Goal: Task Accomplishment & Management: Manage account settings

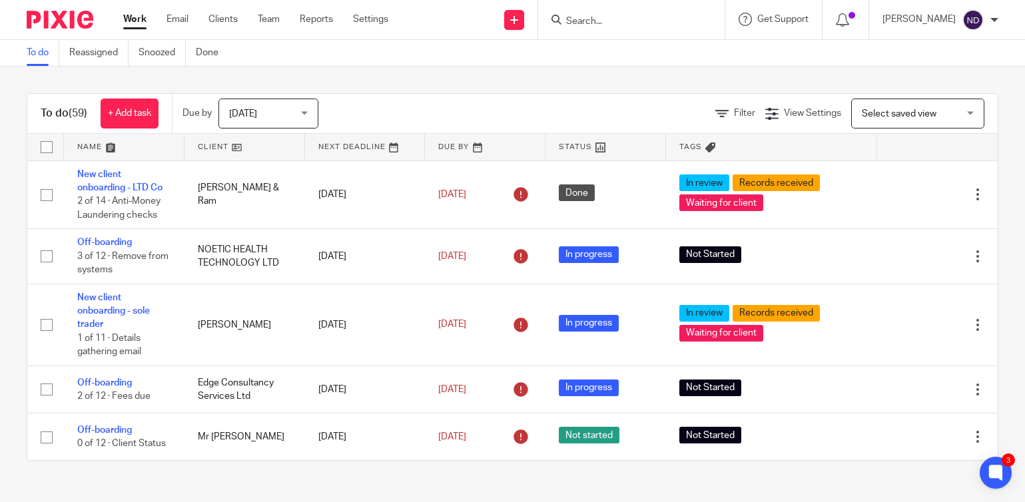
click at [582, 23] on input "Search" at bounding box center [625, 22] width 120 height 12
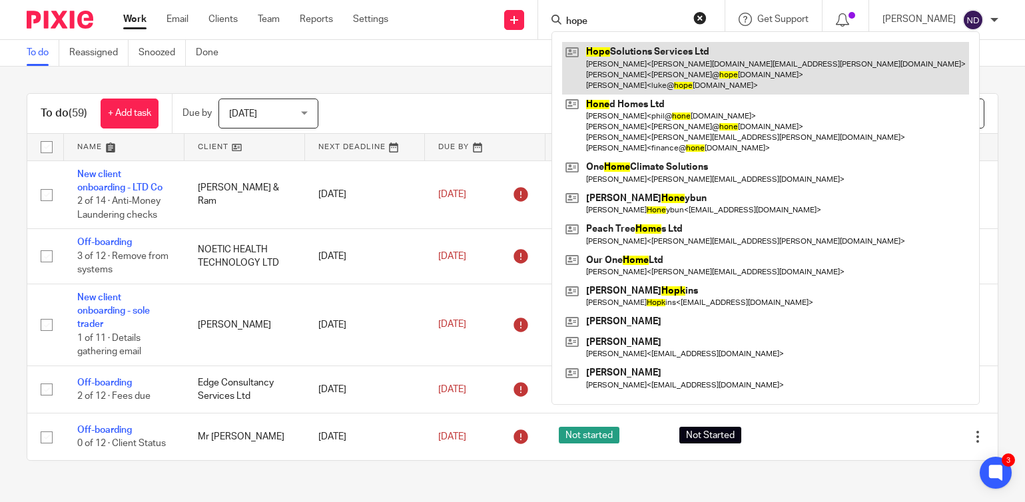
type input "hope"
click at [653, 67] on link at bounding box center [765, 68] width 407 height 53
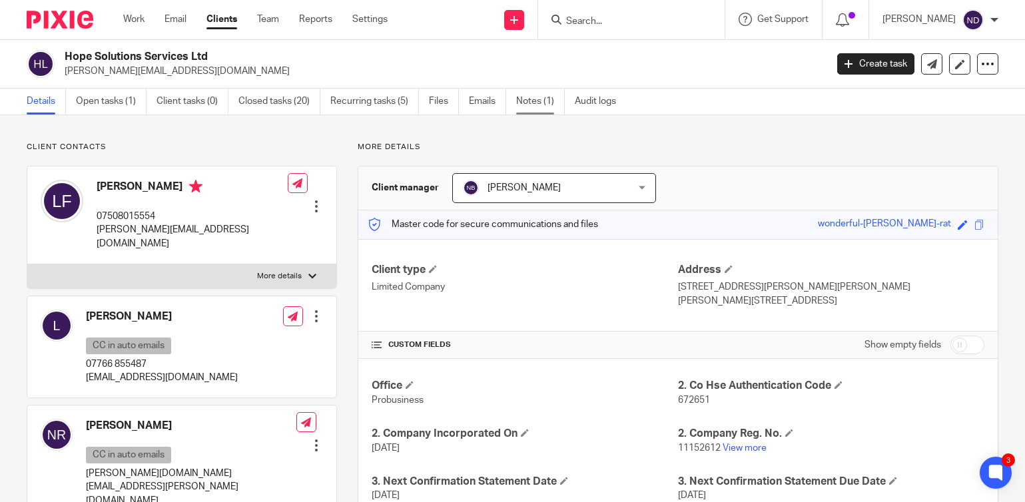
click at [536, 106] on link "Notes (1)" at bounding box center [540, 102] width 49 height 26
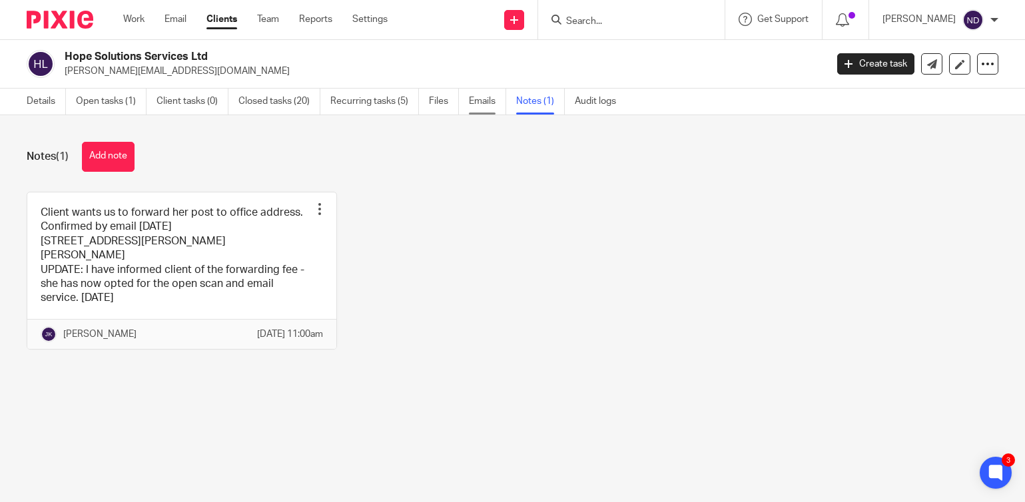
click at [486, 107] on link "Emails" at bounding box center [487, 102] width 37 height 26
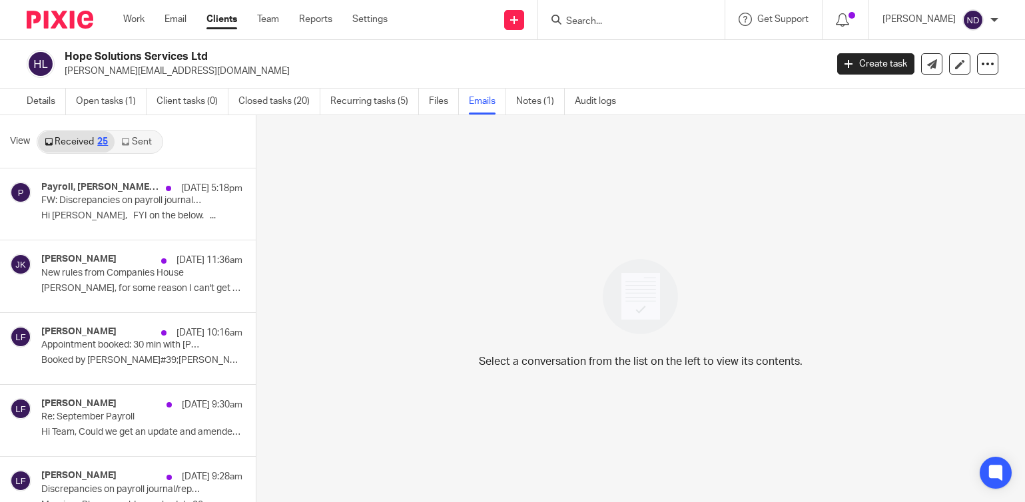
click at [132, 143] on link "Sent" at bounding box center [138, 141] width 47 height 21
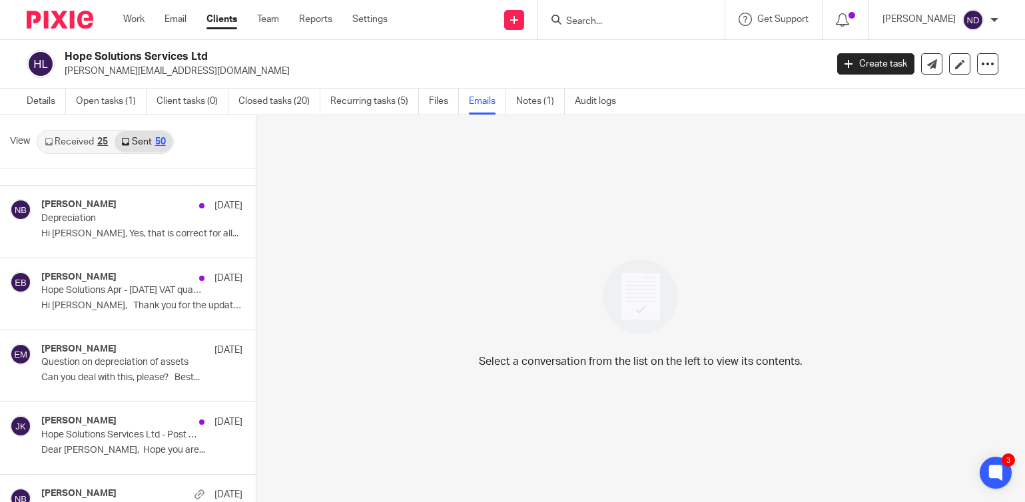
scroll to position [416, 0]
click at [112, 227] on div "Nas Bashir 28 Aug Depreciation Hi Lindsay, Yes, that is correct for all..." at bounding box center [121, 221] width 161 height 45
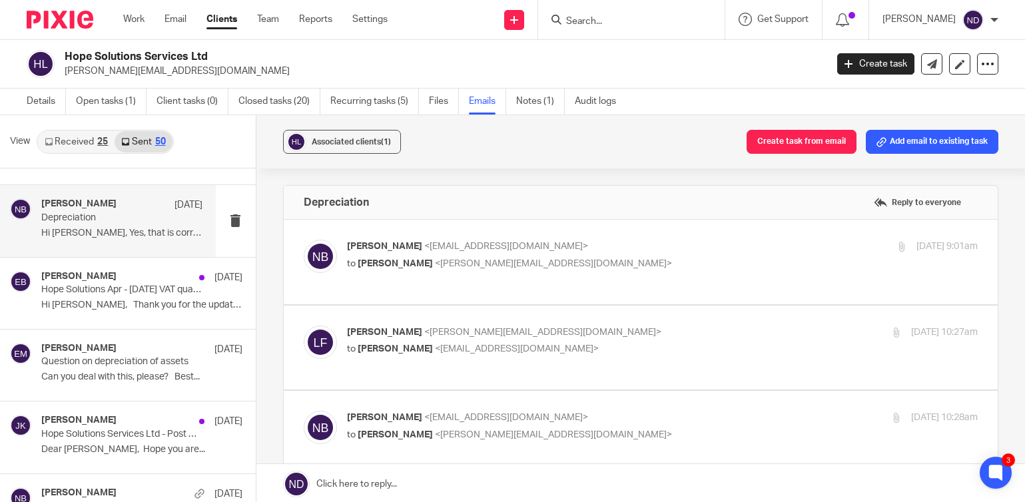
scroll to position [1, 0]
click at [385, 259] on span "[PERSON_NAME]" at bounding box center [395, 262] width 75 height 9
checkbox input "true"
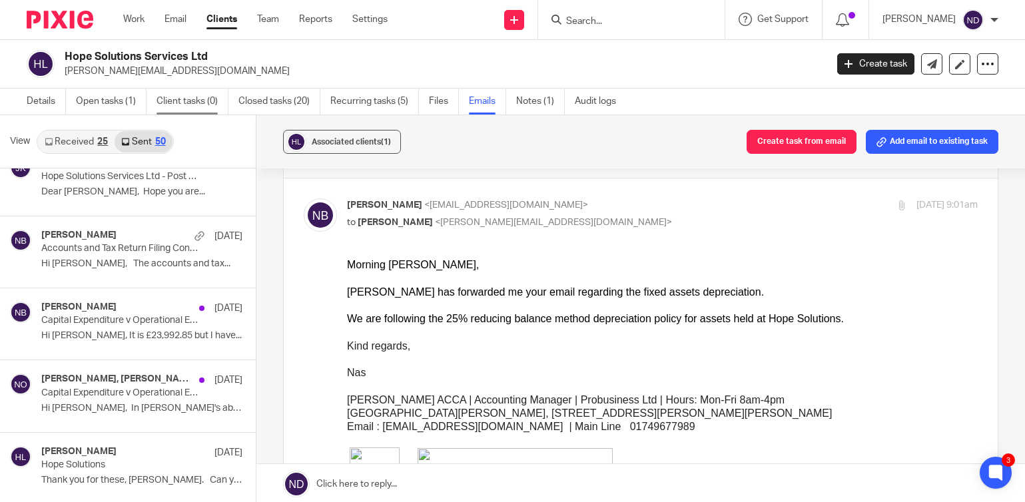
scroll to position [674, 0]
click at [354, 103] on link "Recurring tasks (5)" at bounding box center [374, 102] width 89 height 26
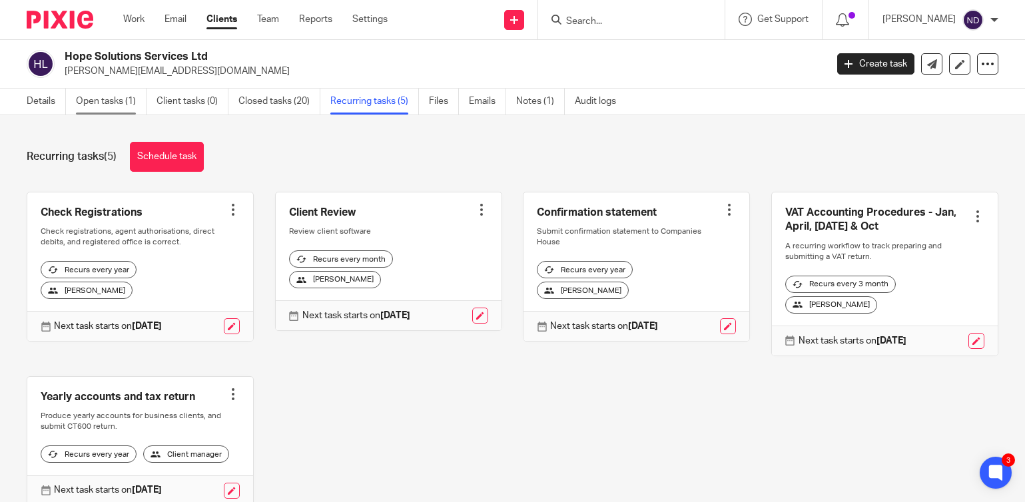
click at [97, 101] on link "Open tasks (1)" at bounding box center [111, 102] width 71 height 26
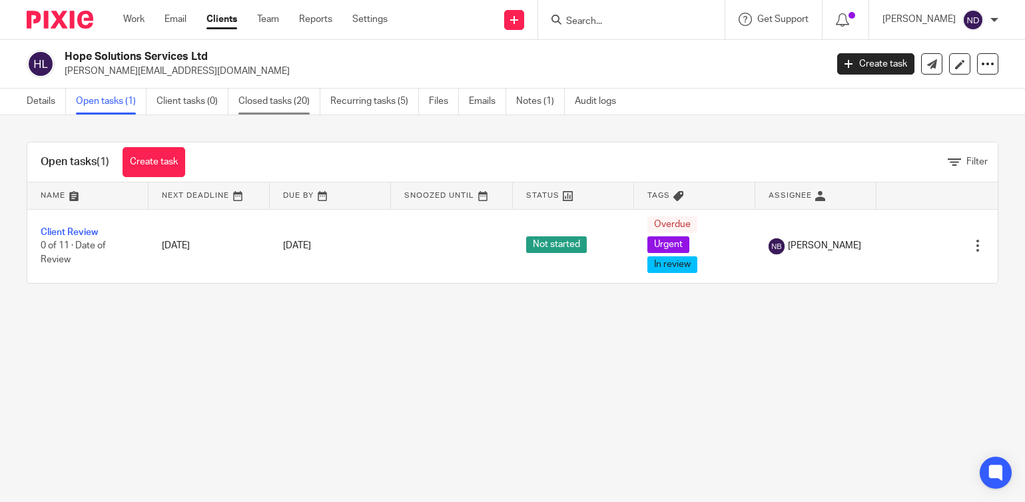
click at [260, 102] on link "Closed tasks (20)" at bounding box center [279, 102] width 82 height 26
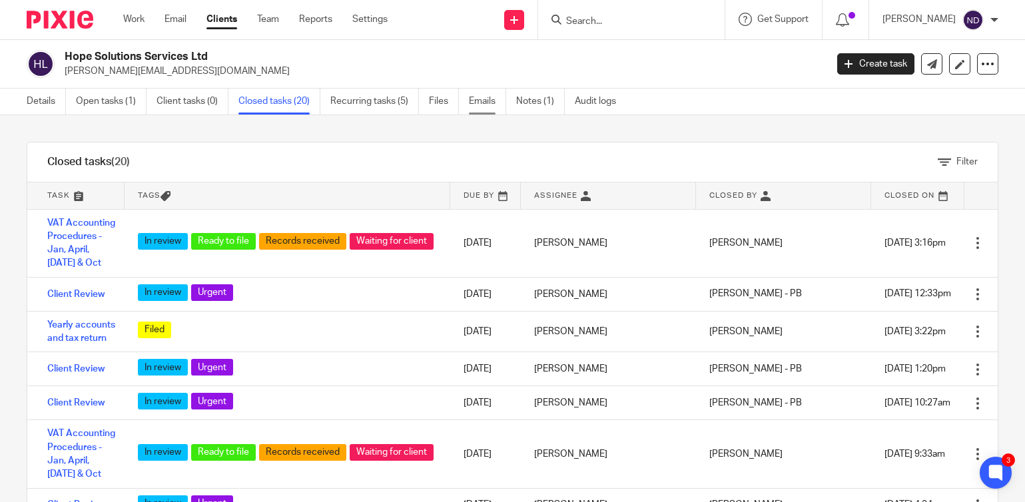
click at [478, 101] on link "Emails" at bounding box center [487, 102] width 37 height 26
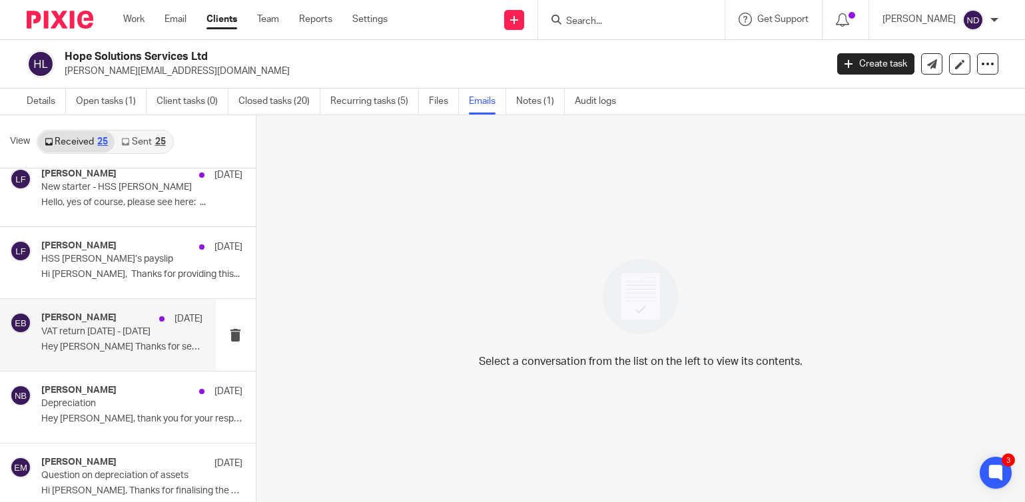
scroll to position [731, 0]
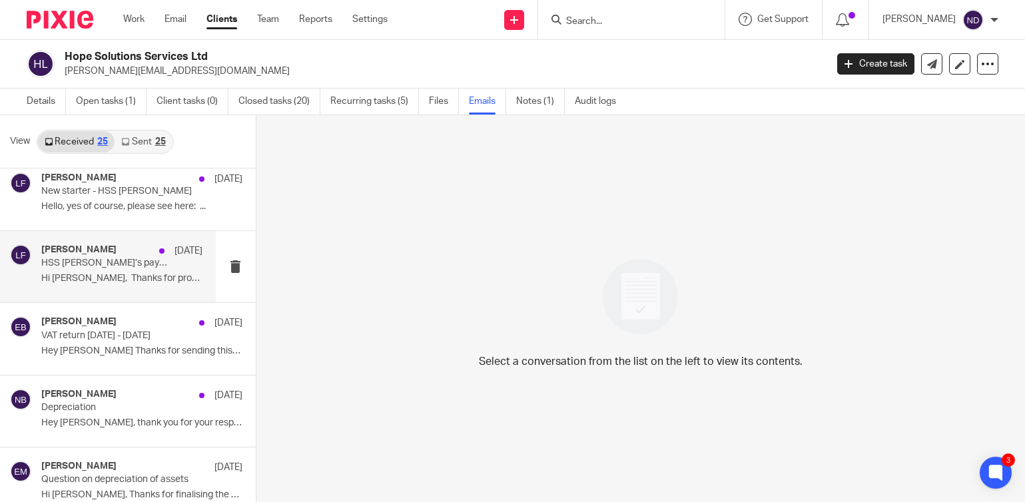
click at [89, 271] on div "[PERSON_NAME] [DATE] HSS [PERSON_NAME]’s payslip Hi Thamid, Thanks for providin…" at bounding box center [121, 266] width 161 height 45
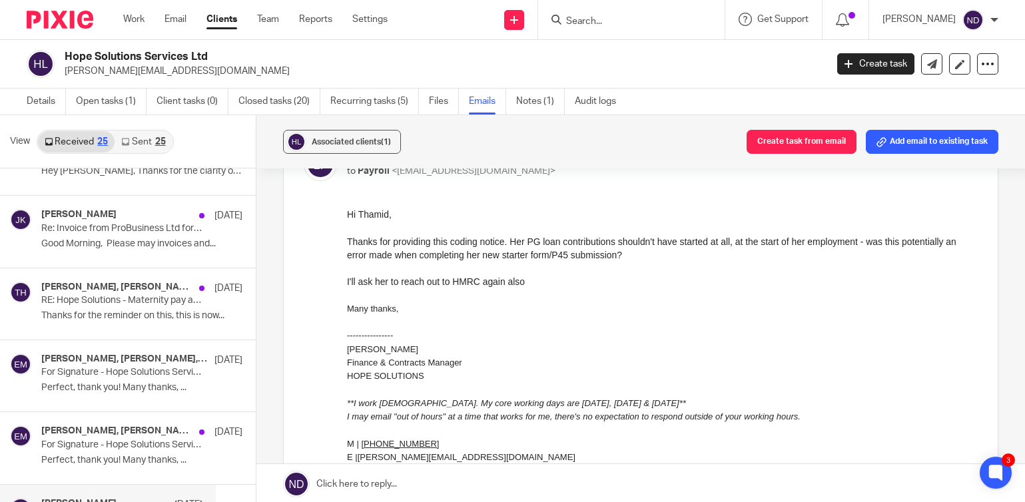
scroll to position [398, 0]
